Goal: Task Accomplishment & Management: Use online tool/utility

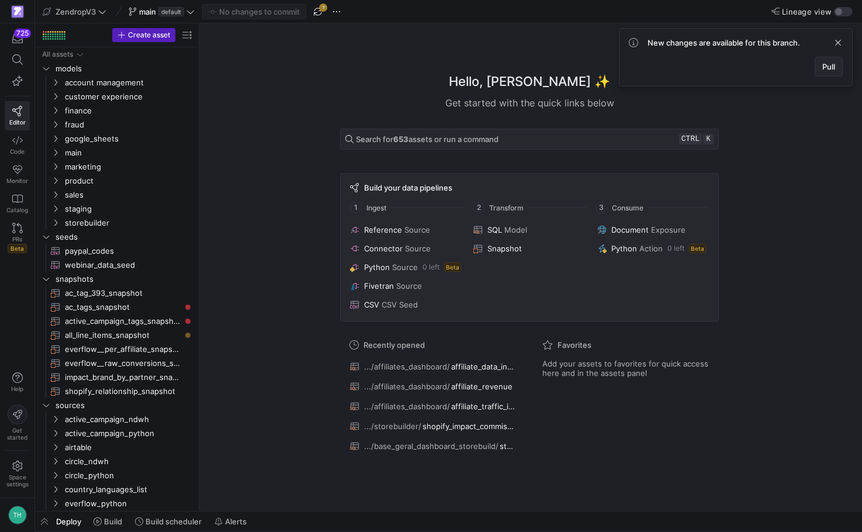
click at [828, 70] on span "Pull" at bounding box center [828, 66] width 13 height 9
click at [83, 167] on span "marketing" at bounding box center [114, 166] width 99 height 13
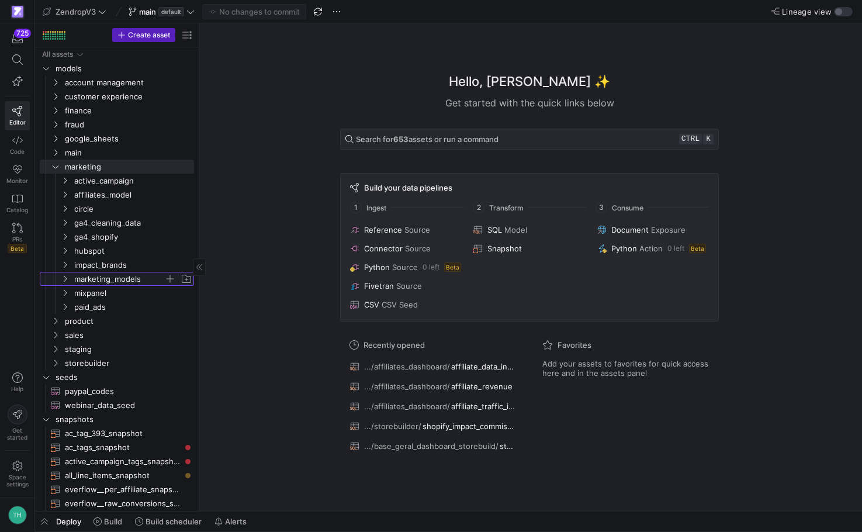
click at [113, 280] on span "marketing_models" at bounding box center [119, 278] width 90 height 13
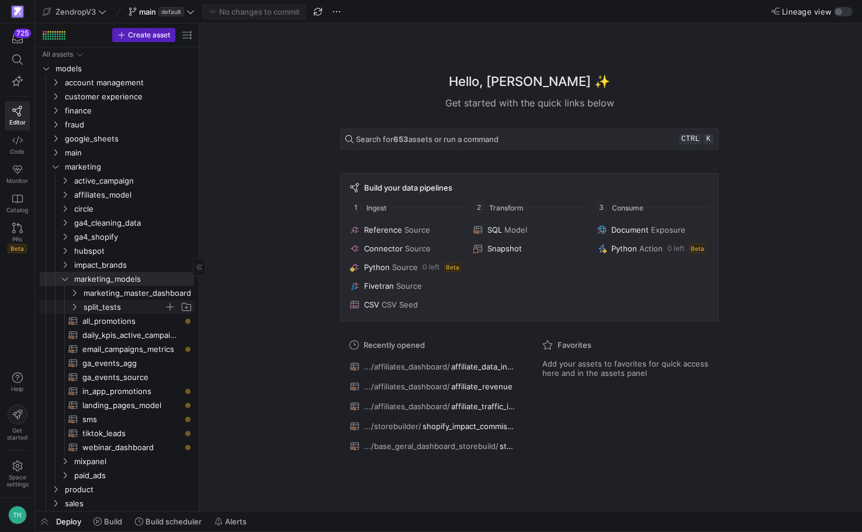
click at [127, 311] on span "split_tests" at bounding box center [124, 306] width 81 height 13
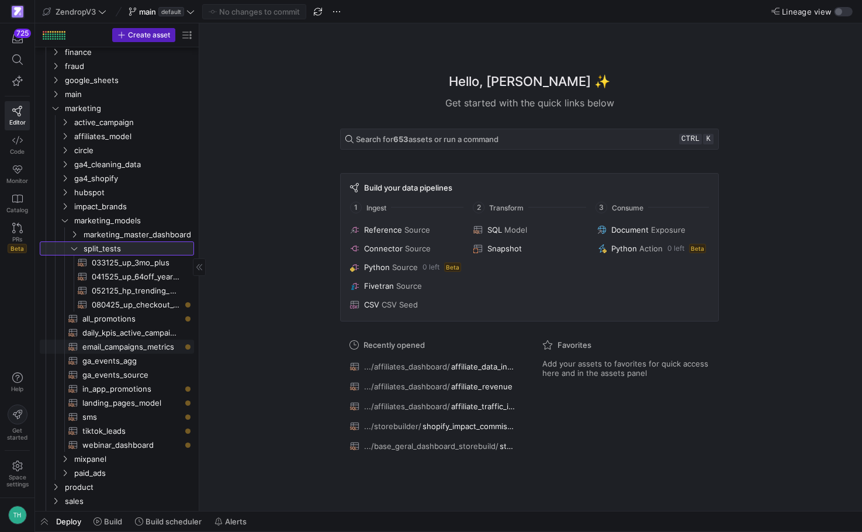
scroll to position [58, 0]
click at [140, 305] on span "080425_up_checkout_64off_year_plus​​​​​​​​​​" at bounding box center [136, 304] width 89 height 13
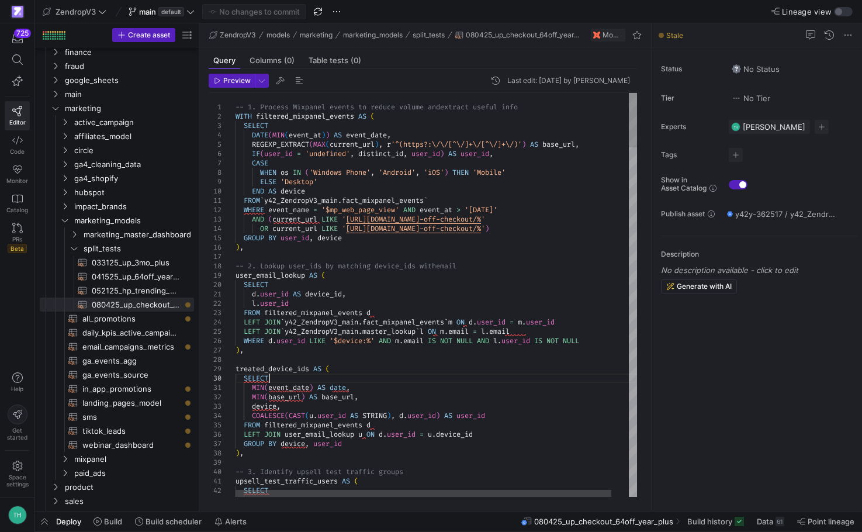
click at [459, 491] on div at bounding box center [423, 493] width 376 height 7
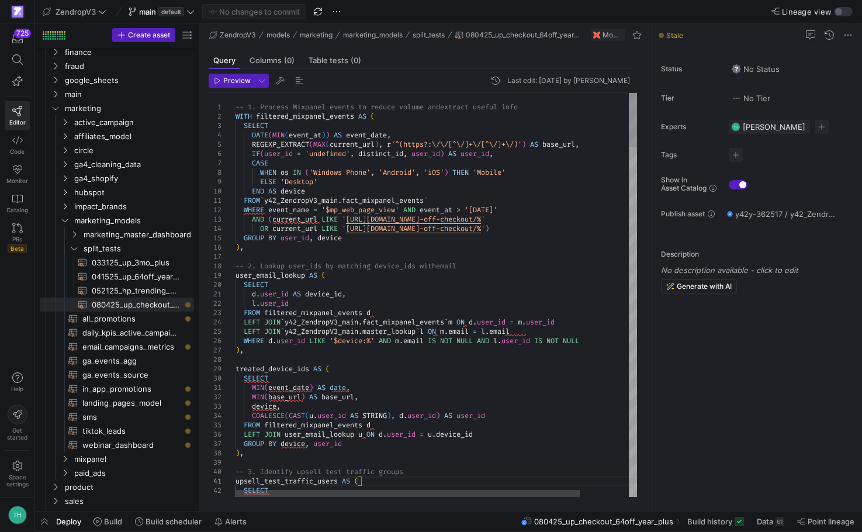
type textarea "-- 1. Process Mixpanel events to reduce volume and extract useful info WITH fil…"
click at [360, 490] on div at bounding box center [407, 493] width 344 height 7
